Goal: Information Seeking & Learning: Learn about a topic

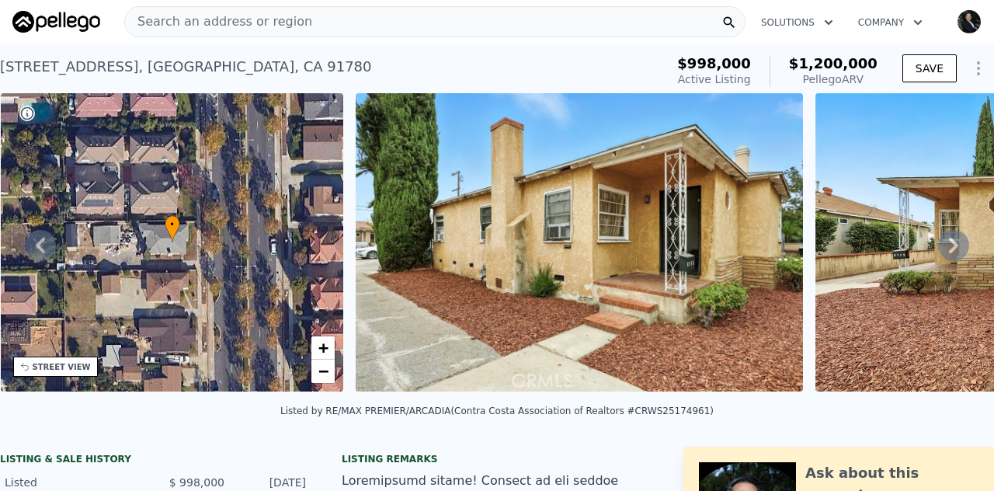
click at [234, 19] on span "Search an address or region" at bounding box center [218, 21] width 187 height 19
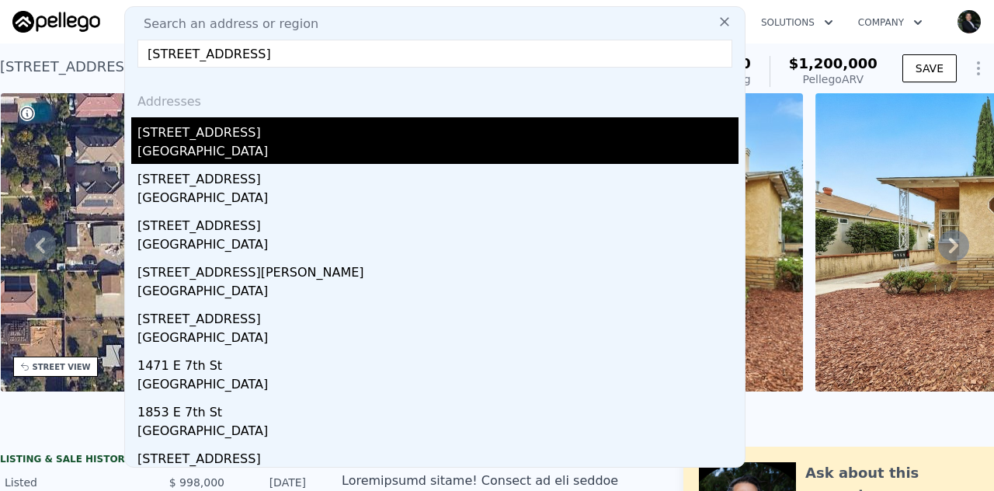
type input "[STREET_ADDRESS]"
click at [215, 153] on div "[GEOGRAPHIC_DATA]" at bounding box center [437, 153] width 601 height 22
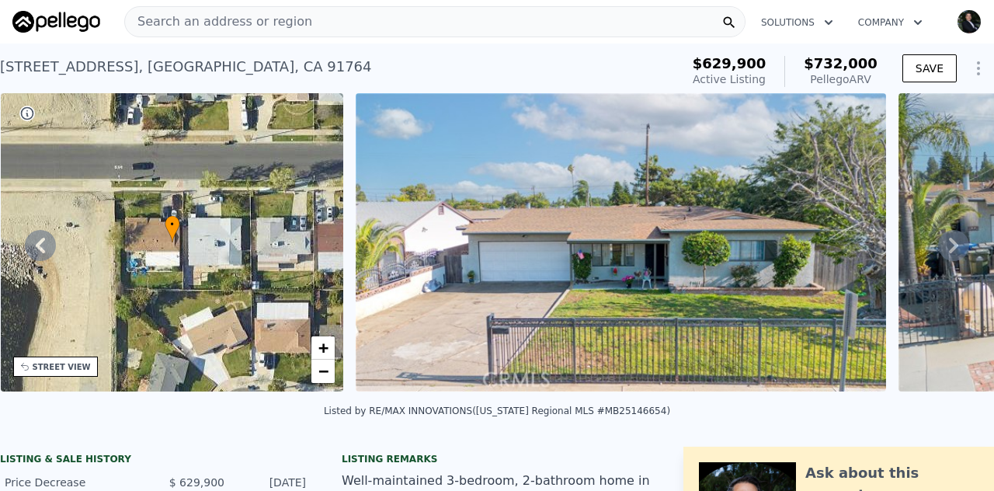
click at [201, 226] on div "• + −" at bounding box center [172, 242] width 343 height 298
click at [45, 364] on div "STREET VIEW" at bounding box center [62, 367] width 58 height 12
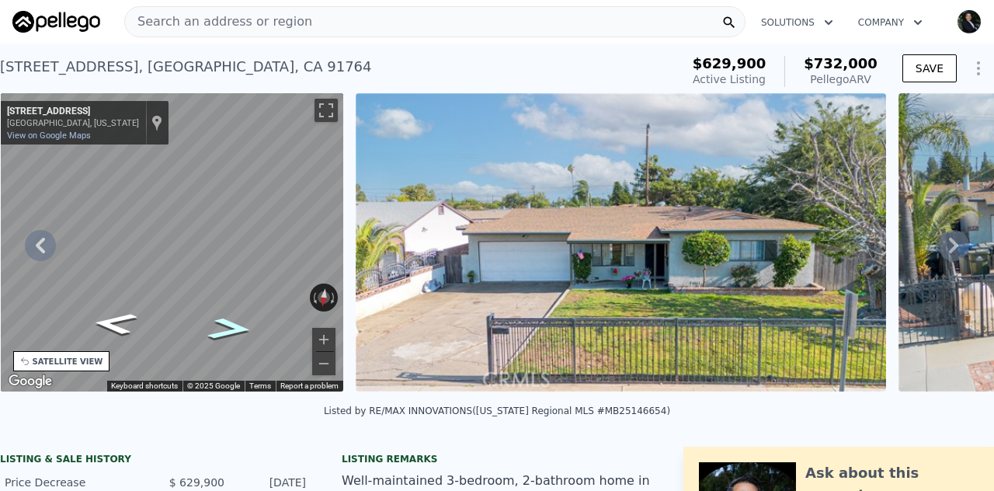
click at [231, 323] on icon "Go West, E 7th St" at bounding box center [230, 328] width 82 height 33
click at [231, 323] on icon "Go West, E 7th St" at bounding box center [229, 329] width 83 height 33
click at [231, 323] on icon "Go West, E 7th St" at bounding box center [230, 329] width 84 height 33
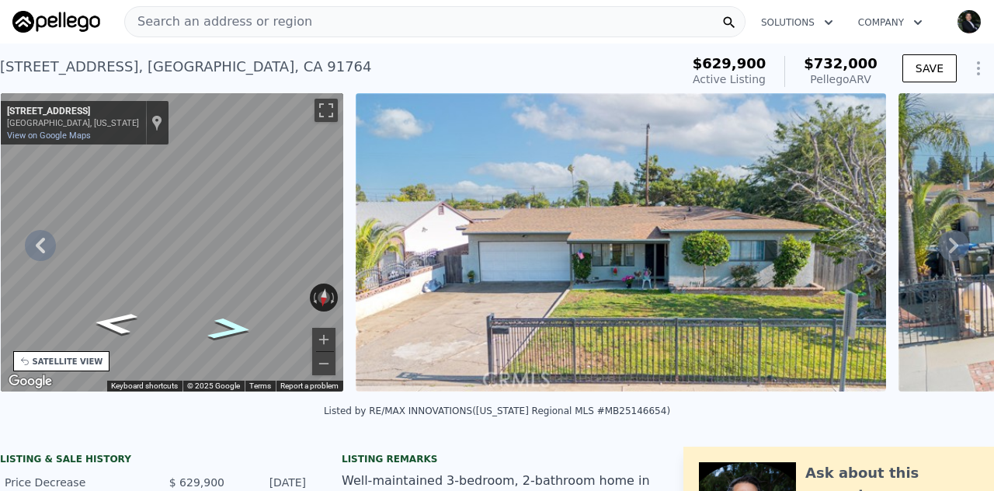
click at [231, 323] on icon "Go West, E 7th St" at bounding box center [229, 328] width 83 height 33
click at [231, 323] on icon "Go West, E 7th St" at bounding box center [230, 328] width 83 height 33
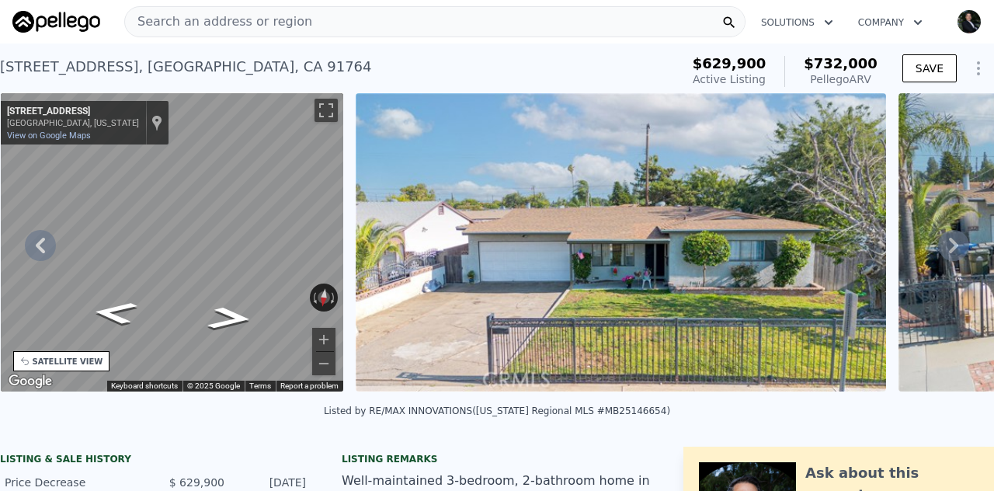
click at [248, 19] on span "Search an address or region" at bounding box center [218, 21] width 187 height 19
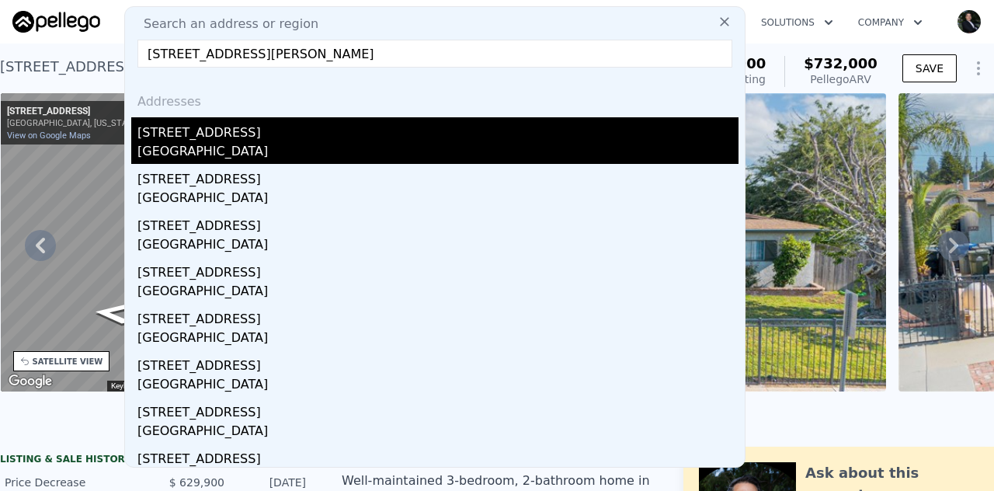
type input "[STREET_ADDRESS][PERSON_NAME]"
click at [185, 142] on div "[GEOGRAPHIC_DATA]" at bounding box center [437, 153] width 601 height 22
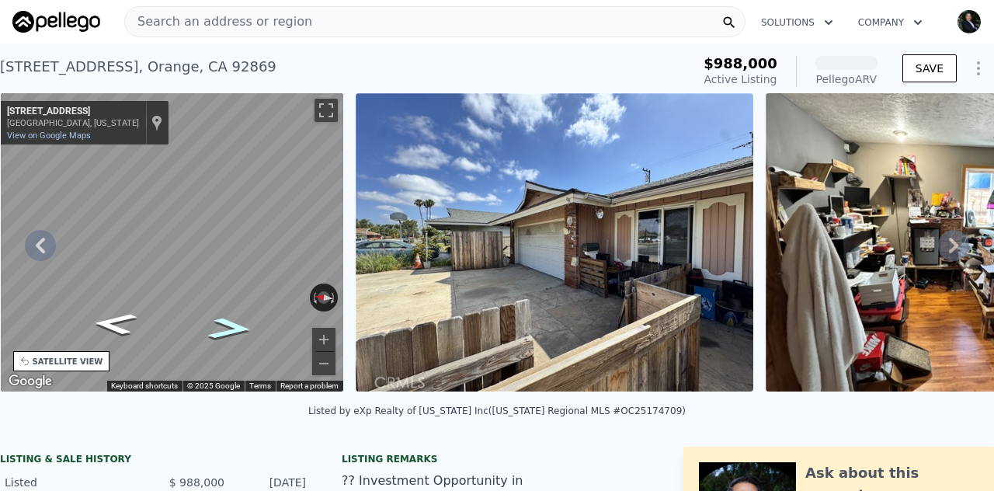
click at [219, 336] on icon "Go South, N Malena Dr" at bounding box center [230, 328] width 82 height 32
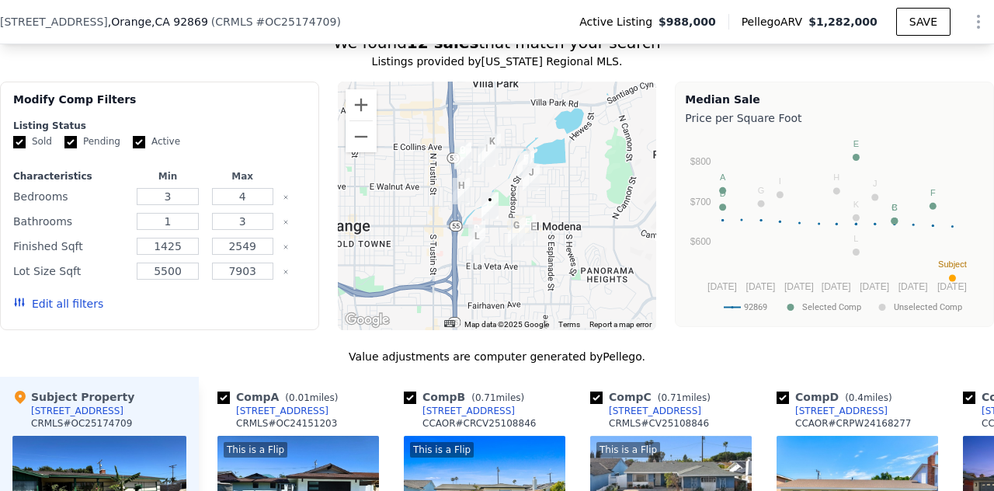
scroll to position [1580, 0]
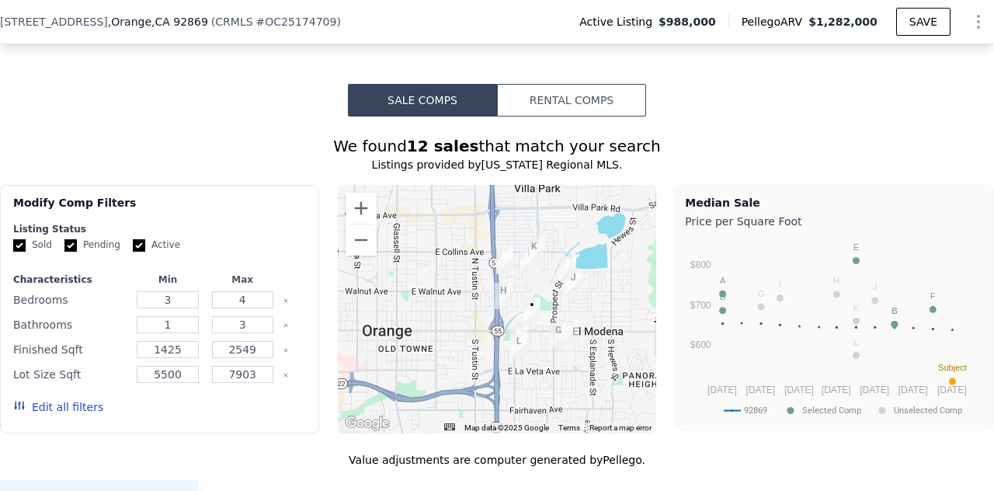
drag, startPoint x: 488, startPoint y: 235, endPoint x: 529, endPoint y: 238, distance: 42.0
click at [529, 238] on div at bounding box center [497, 309] width 319 height 248
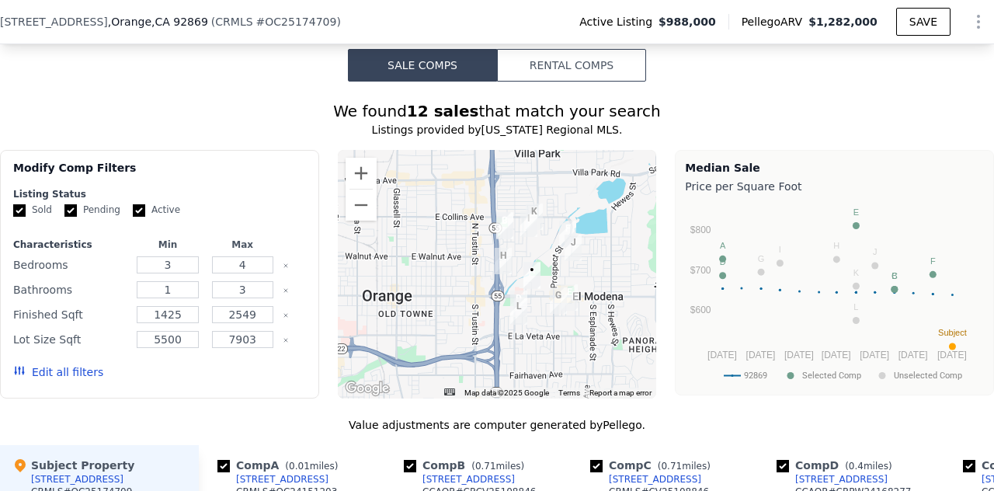
scroll to position [1616, 0]
click at [354, 157] on button "Zoom in" at bounding box center [360, 172] width 31 height 31
